Goal: Task Accomplishment & Management: Use online tool/utility

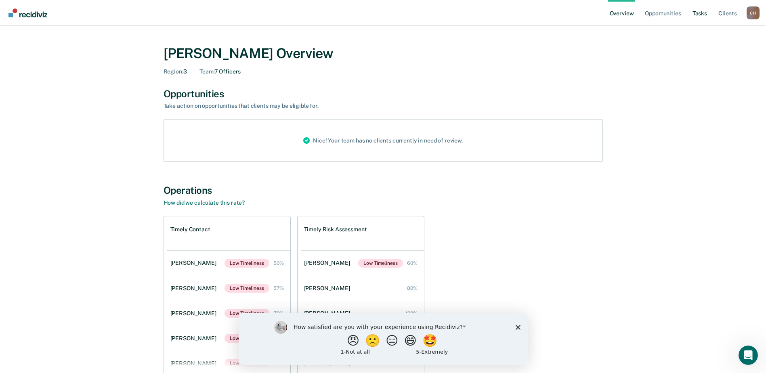
click at [702, 14] on link "Tasks" at bounding box center [700, 13] width 18 height 26
